Goal: Task Accomplishment & Management: Use online tool/utility

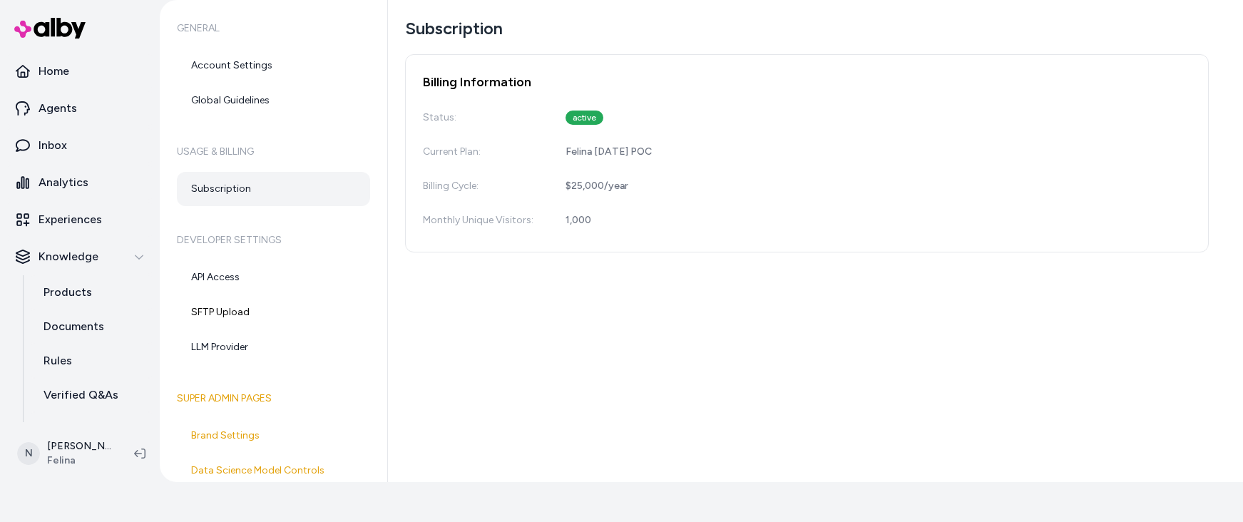
scroll to position [96, 0]
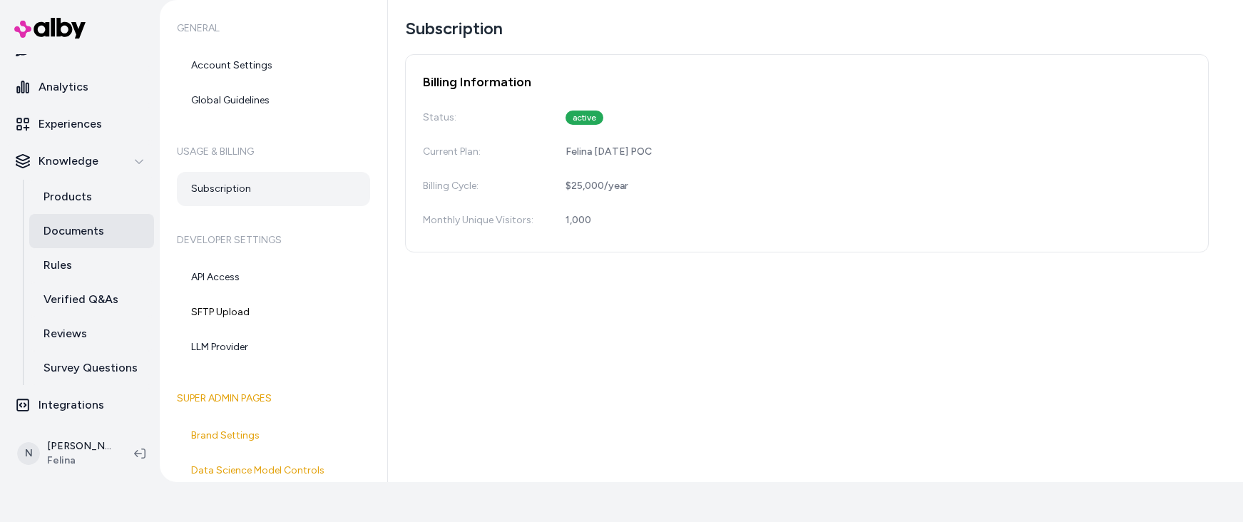
click at [61, 231] on p "Documents" at bounding box center [74, 231] width 61 height 17
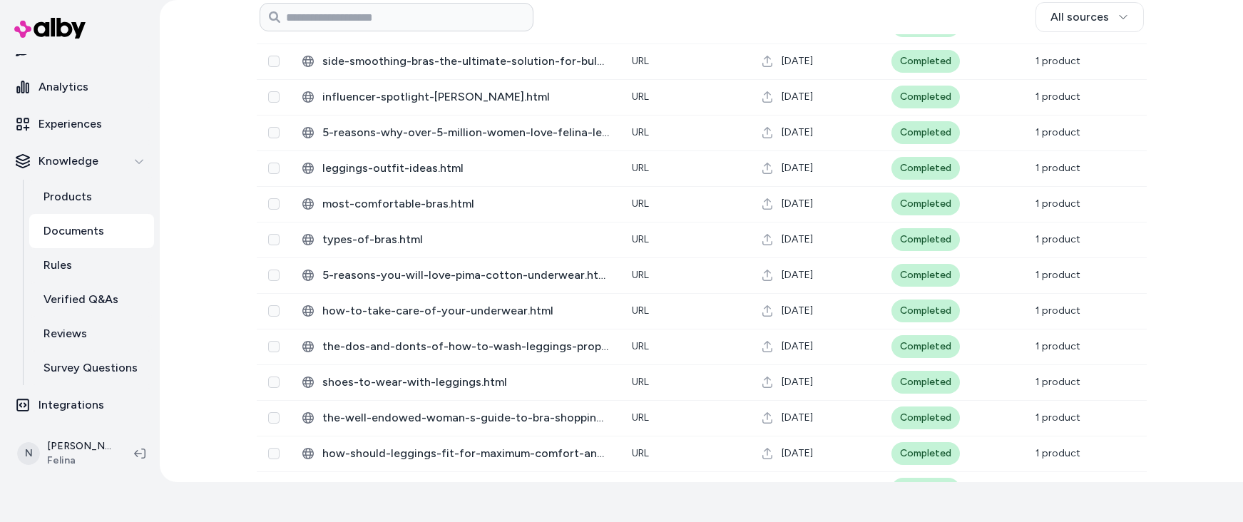
scroll to position [1569, 0]
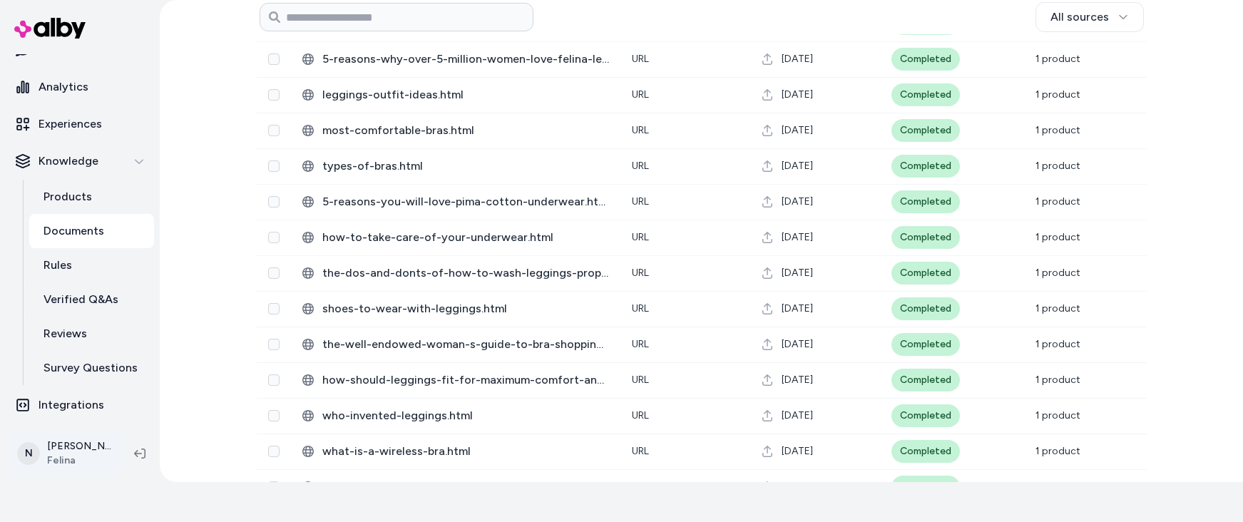
click at [59, 457] on html "10 days left in your free trial Home Agents Inbox Analytics Experiences Knowled…" at bounding box center [621, 221] width 1243 height 522
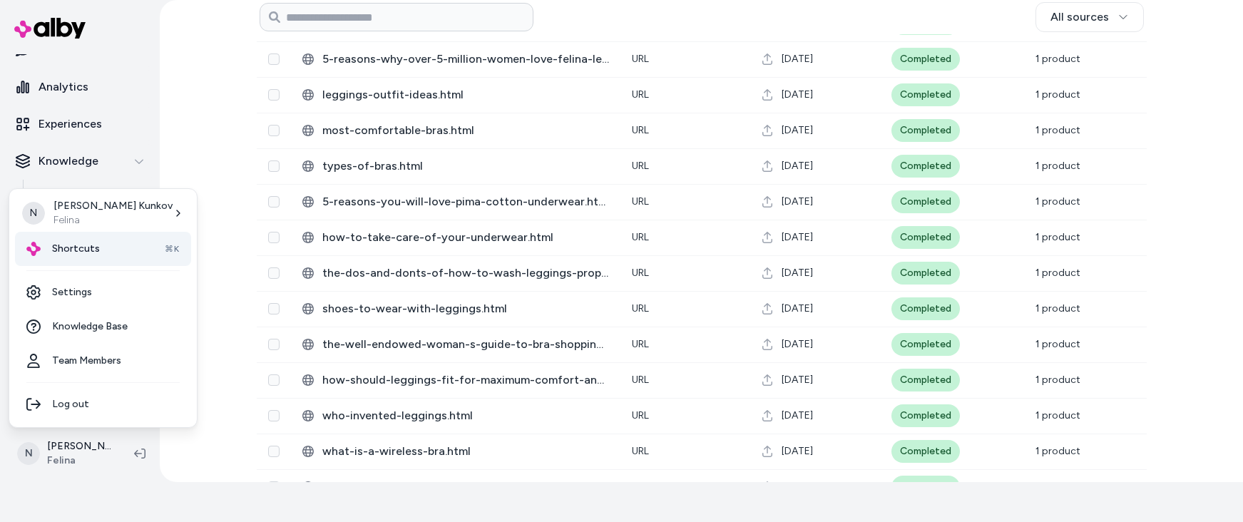
click at [83, 253] on span "Shortcuts" at bounding box center [76, 249] width 48 height 14
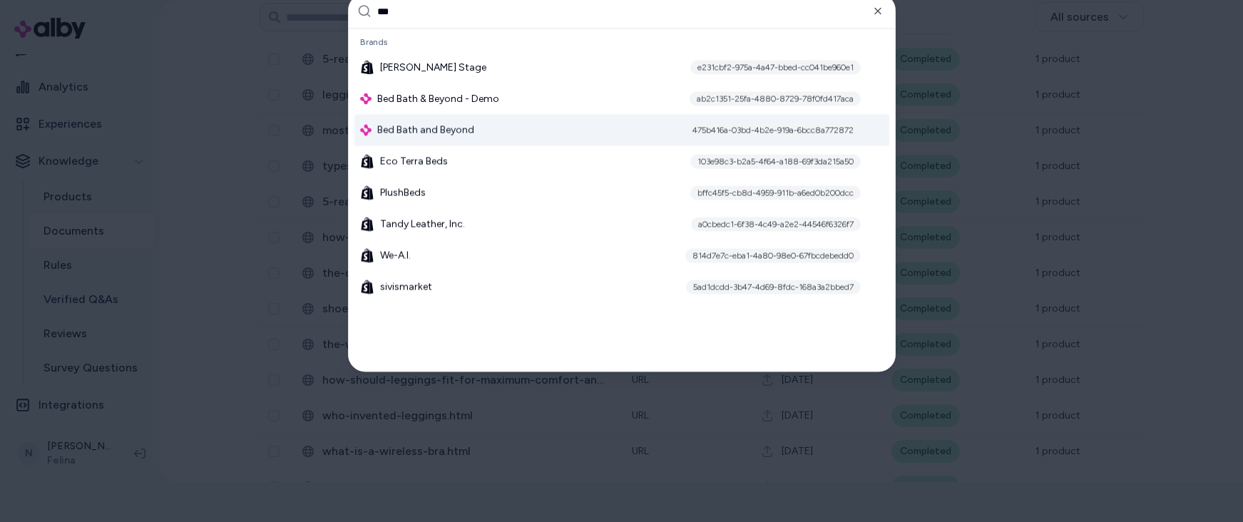
type input "***"
click at [433, 128] on span "Bed Bath and Beyond" at bounding box center [425, 130] width 97 height 14
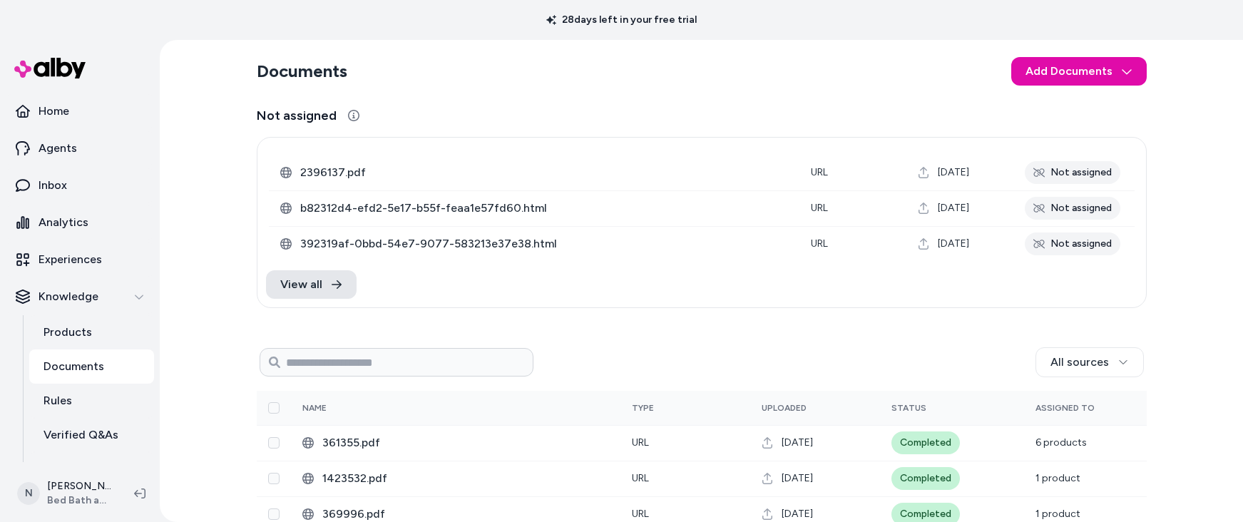
click at [82, 366] on p "Documents" at bounding box center [74, 366] width 61 height 17
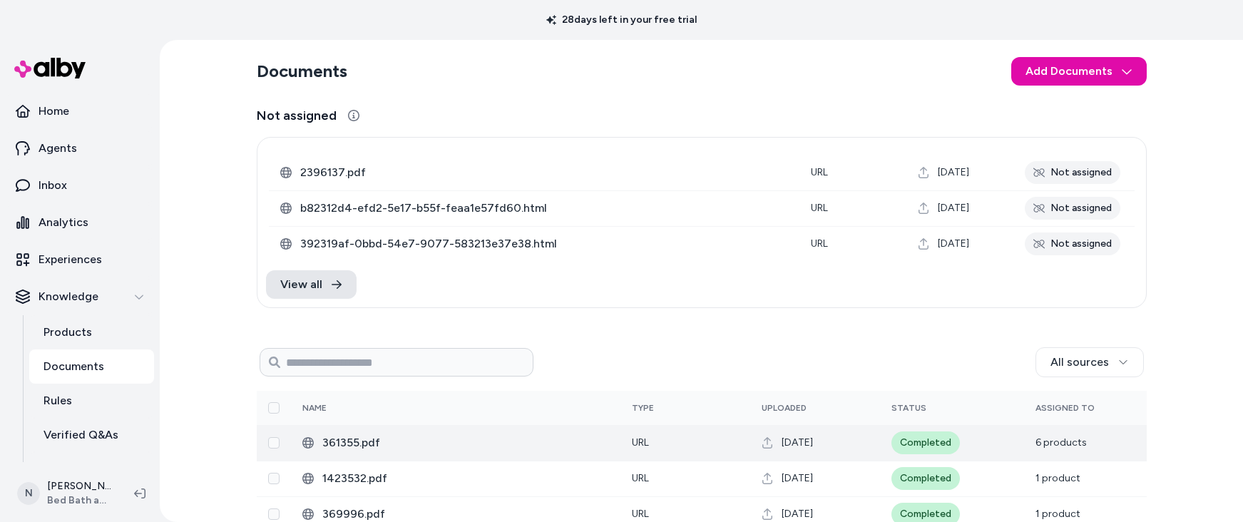
click at [509, 447] on span "361355.pdf" at bounding box center [465, 442] width 287 height 17
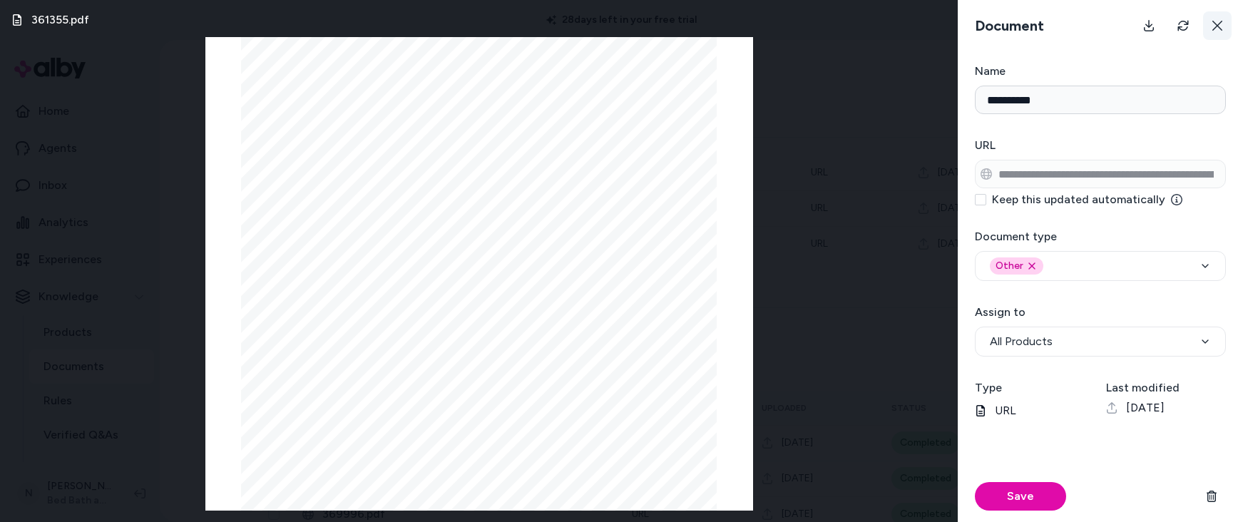
click at [1219, 24] on icon at bounding box center [1218, 26] width 10 height 10
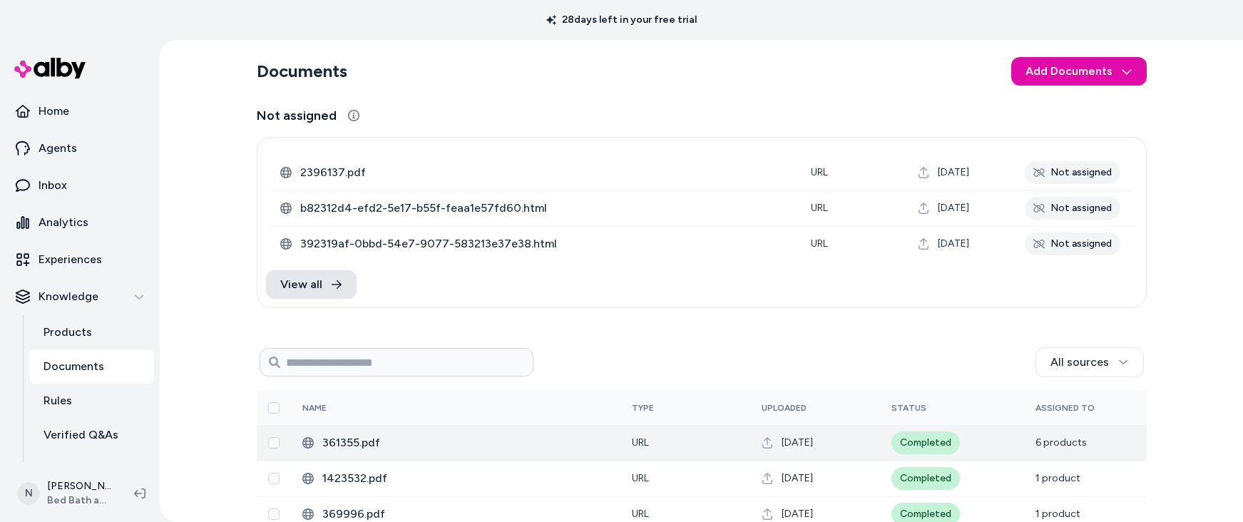
click at [499, 435] on span "361355.pdf" at bounding box center [465, 442] width 287 height 17
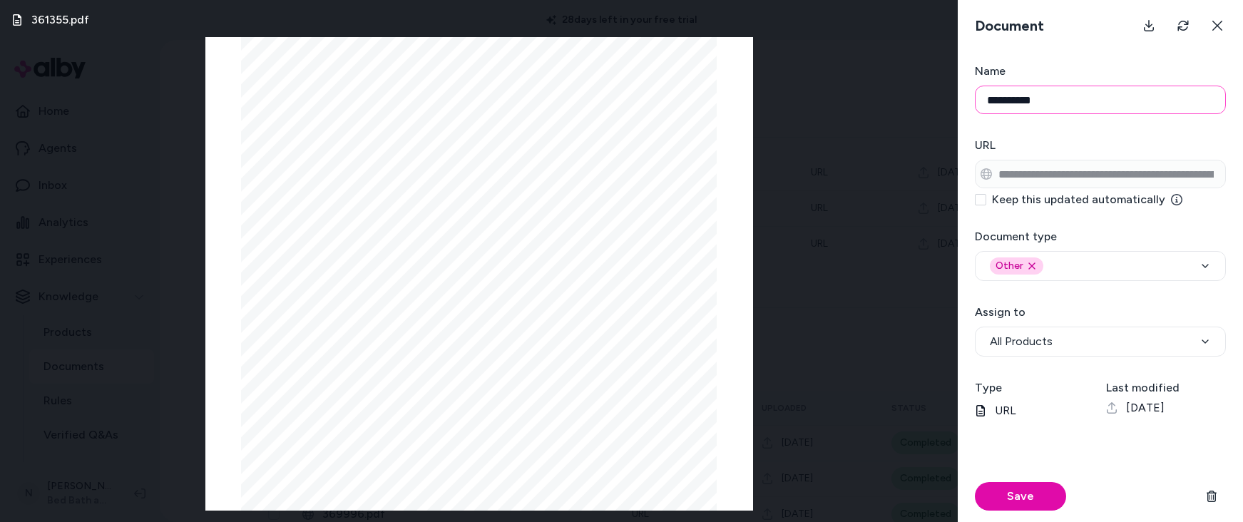
drag, startPoint x: 1058, startPoint y: 103, endPoint x: 983, endPoint y: 98, distance: 75.1
click at [983, 98] on input "**********" at bounding box center [1100, 100] width 251 height 29
